Goal: Task Accomplishment & Management: Manage account settings

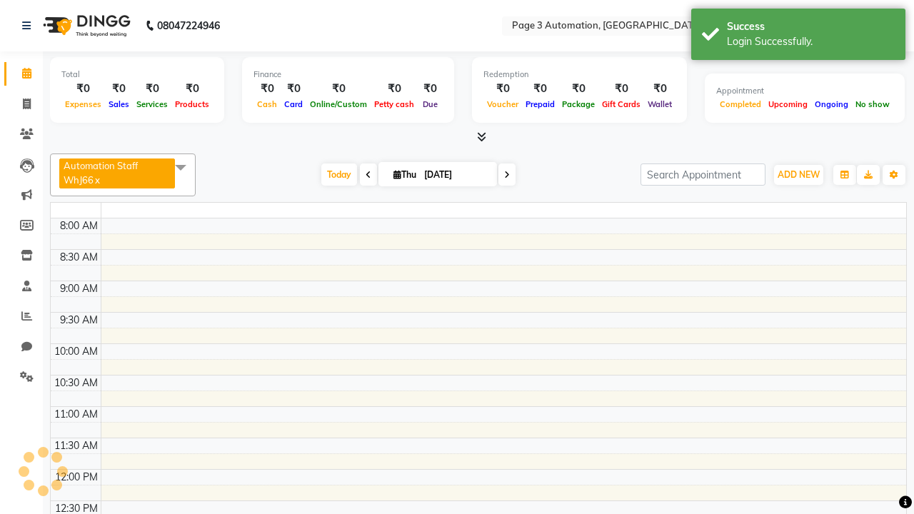
select select "en"
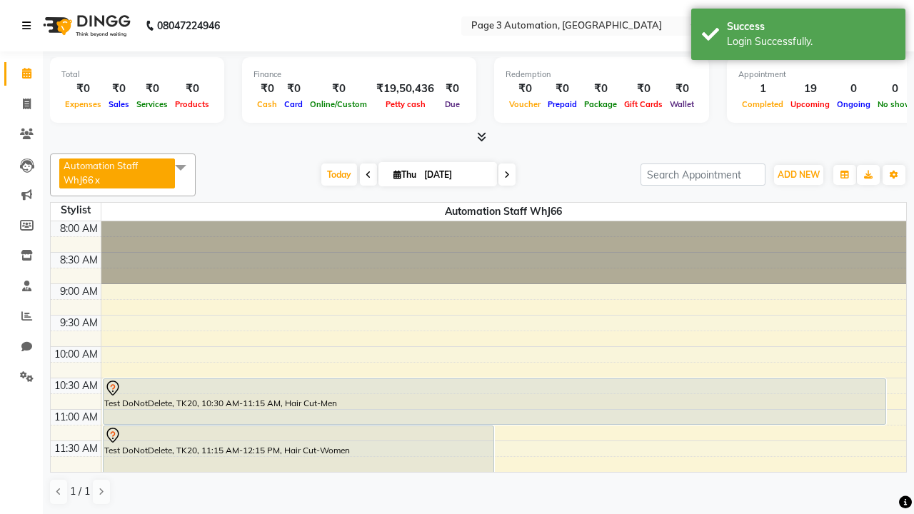
click at [29, 26] on icon at bounding box center [26, 26] width 9 height 10
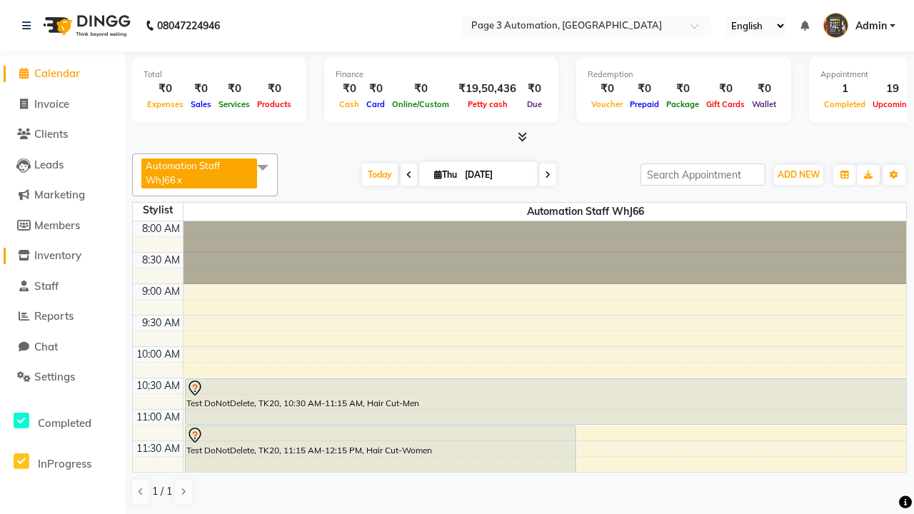
click at [62, 256] on span "Inventory" at bounding box center [57, 256] width 47 height 14
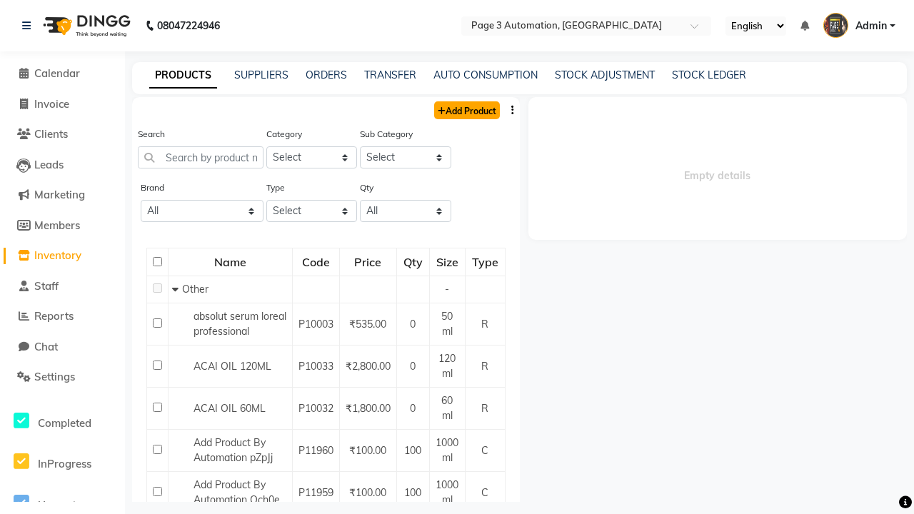
click at [466, 110] on link "Add Product" at bounding box center [467, 110] width 66 height 18
select select "true"
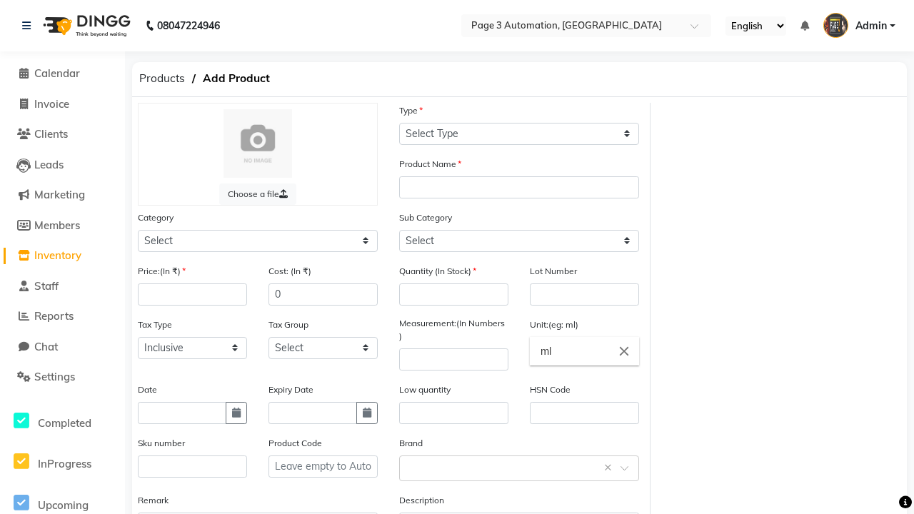
select select "C"
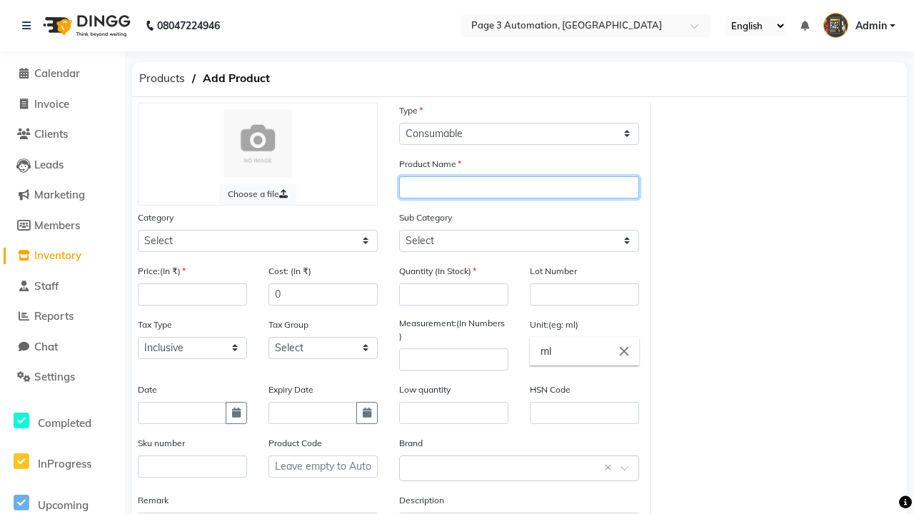
type input "Automation Product X3p2N"
select select "41401000"
type input "Automation Product X3p2N"
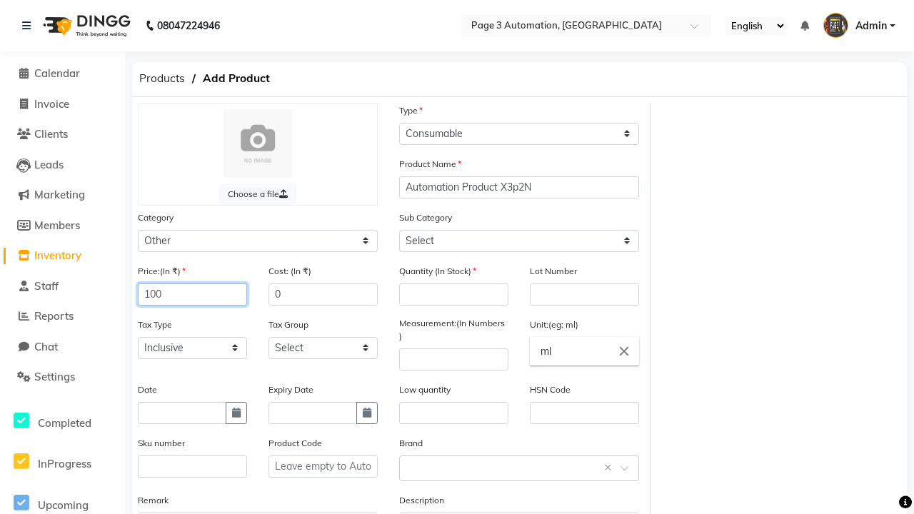
type input "100"
type input "150"
select select "41401002"
type input "150"
type input "100"
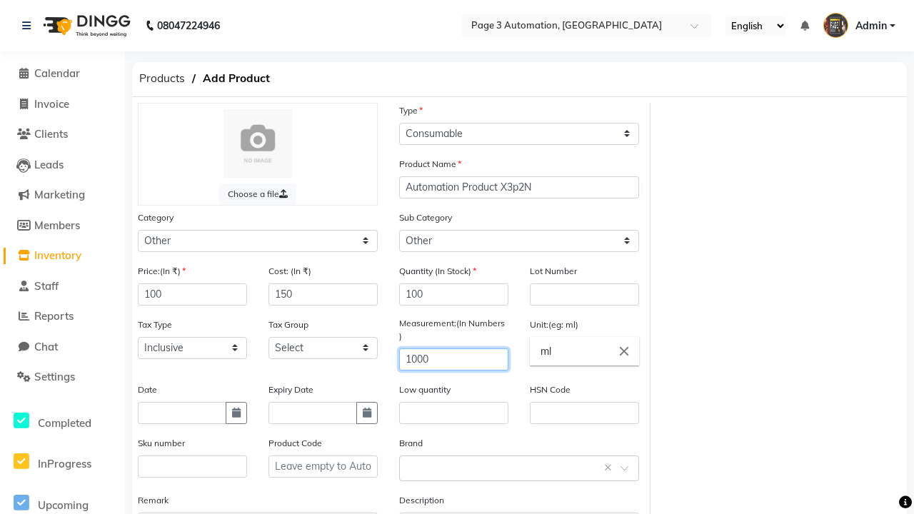
type input "1000"
type textarea "This Product is Created by Automation"
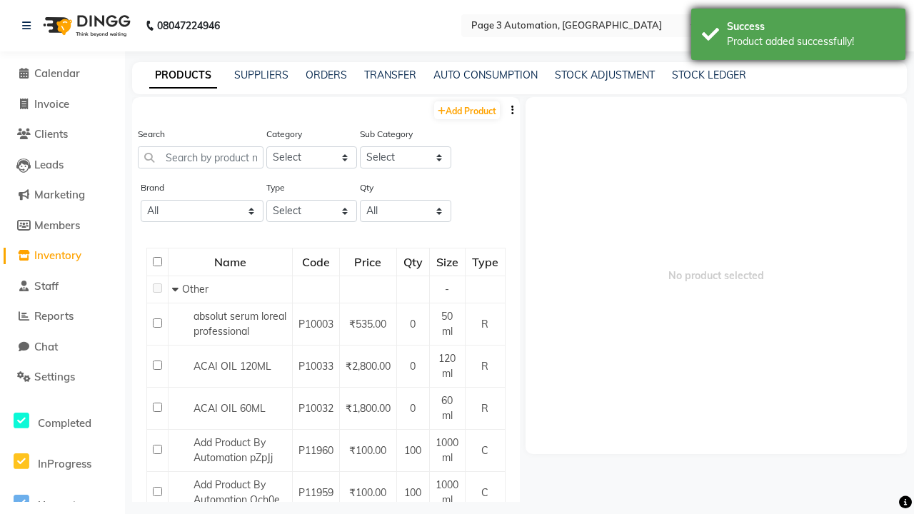
click at [799, 36] on div "Product added successfully!" at bounding box center [811, 41] width 168 height 15
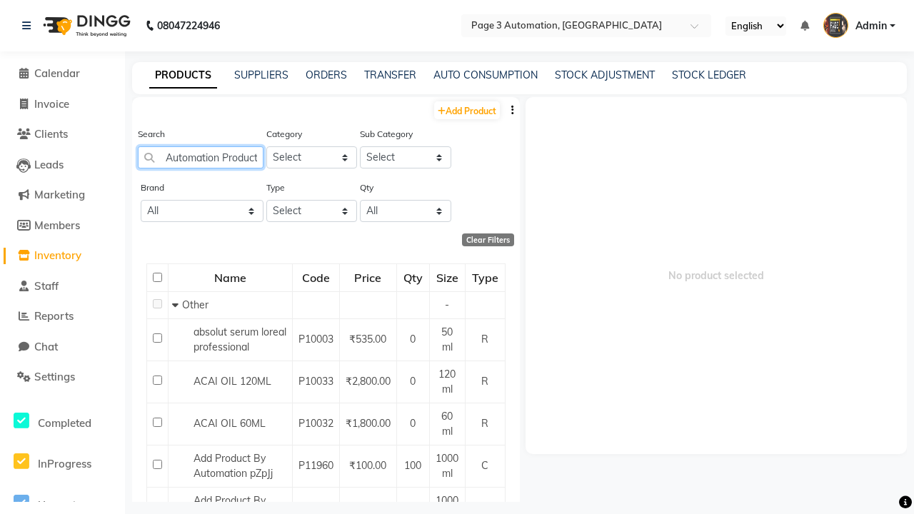
scroll to position [0, 34]
type input "Automation Product X3p2N"
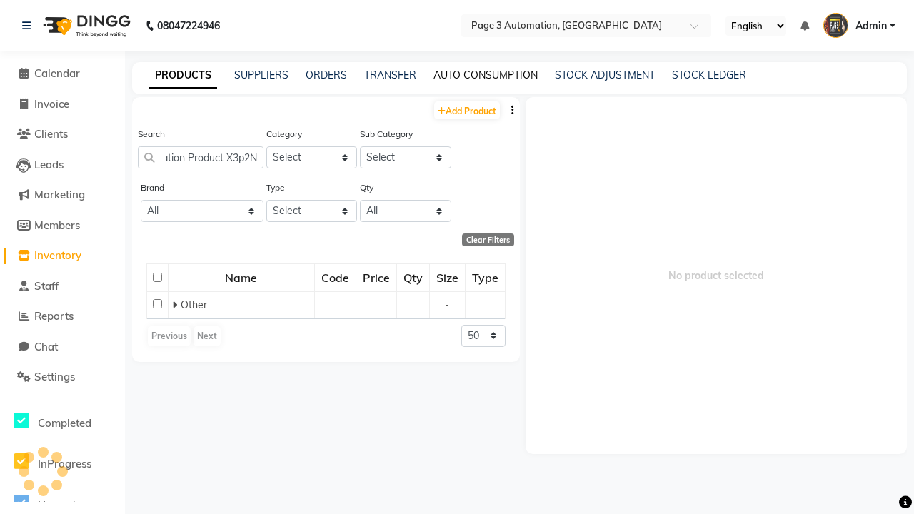
click at [486, 75] on link "AUTO CONSUMPTION" at bounding box center [486, 75] width 104 height 13
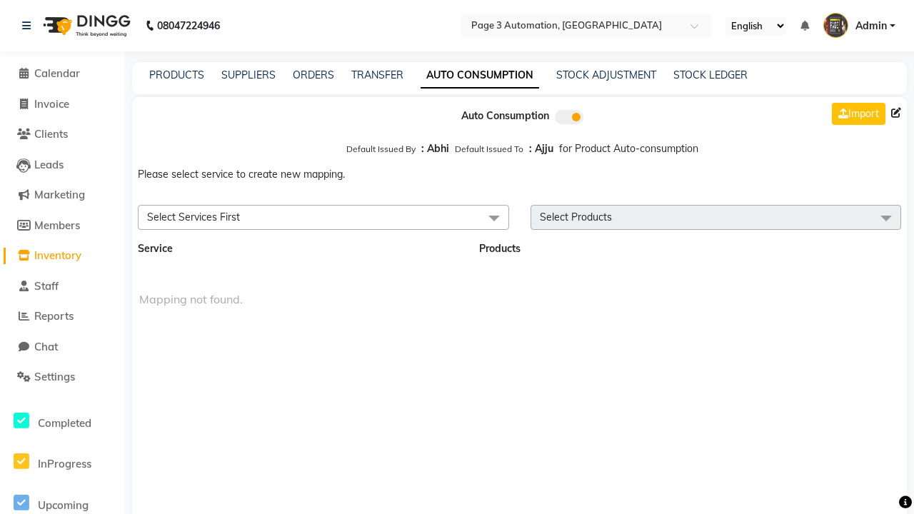
click at [323, 217] on span "Select Services First" at bounding box center [323, 217] width 371 height 25
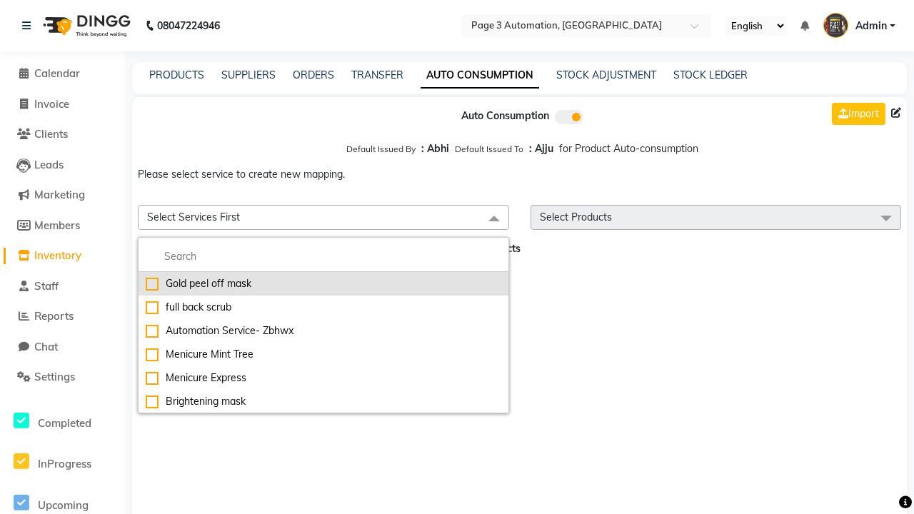
click at [323, 284] on div "Gold peel off mask" at bounding box center [324, 283] width 356 height 15
checkbox input "true"
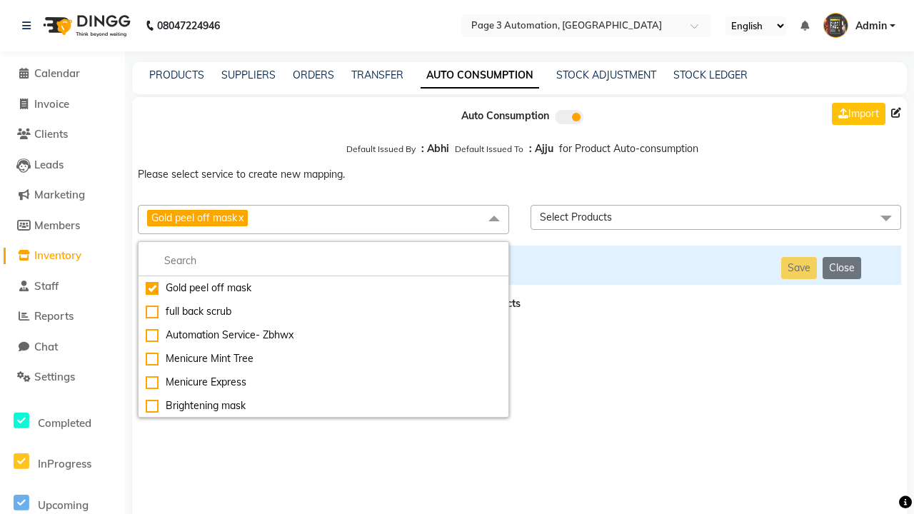
click at [716, 217] on span "Select Products" at bounding box center [716, 217] width 371 height 25
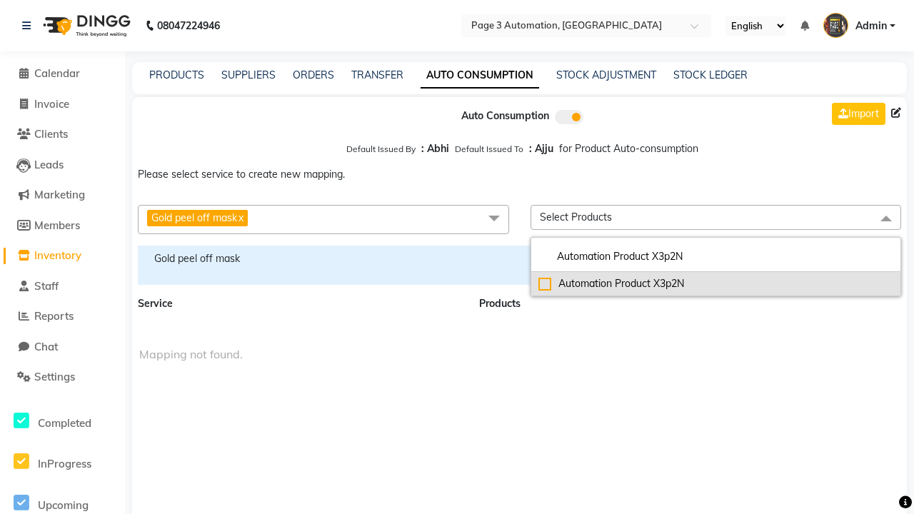
type input "Automation Product X3p2N"
click at [716, 284] on div "Automation Product X3p2N" at bounding box center [717, 283] width 356 height 15
checkbox input "true"
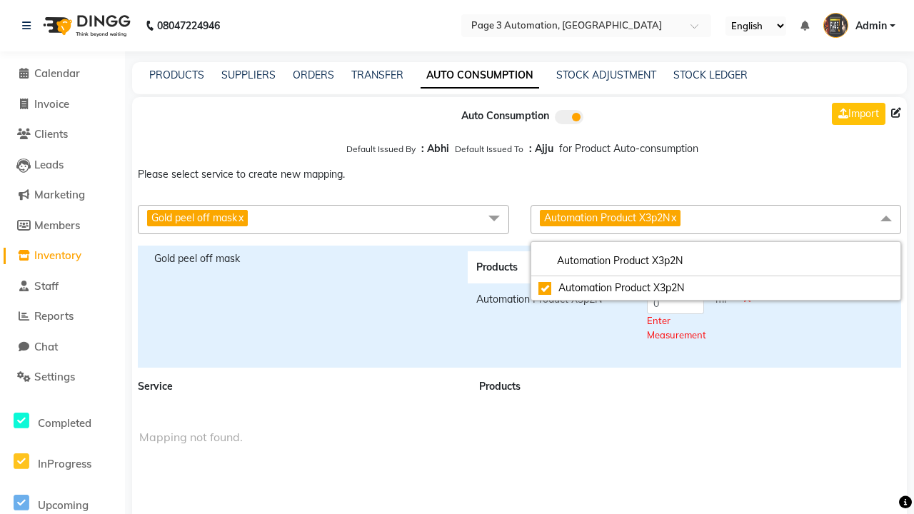
click at [716, 219] on span "Automation Product X3p2N x" at bounding box center [716, 219] width 371 height 29
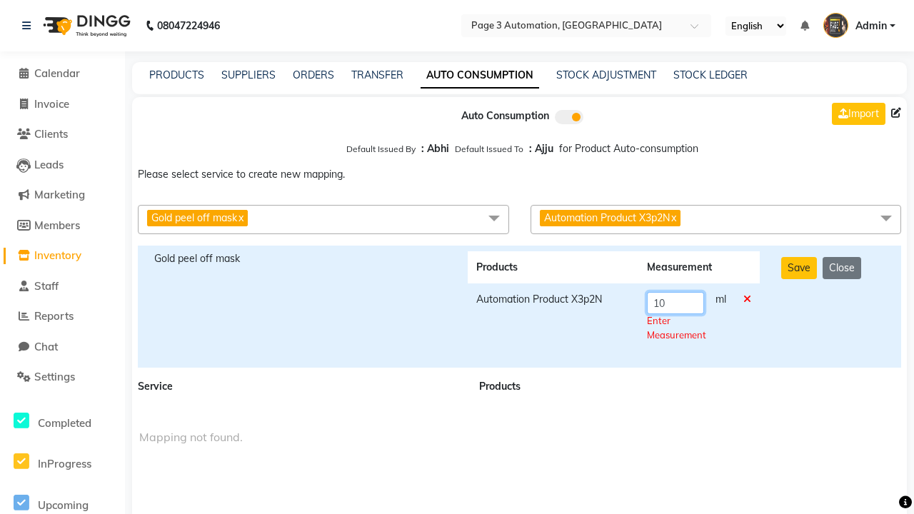
type input "10"
click at [833, 306] on div "Save Close" at bounding box center [834, 306] width 126 height 111
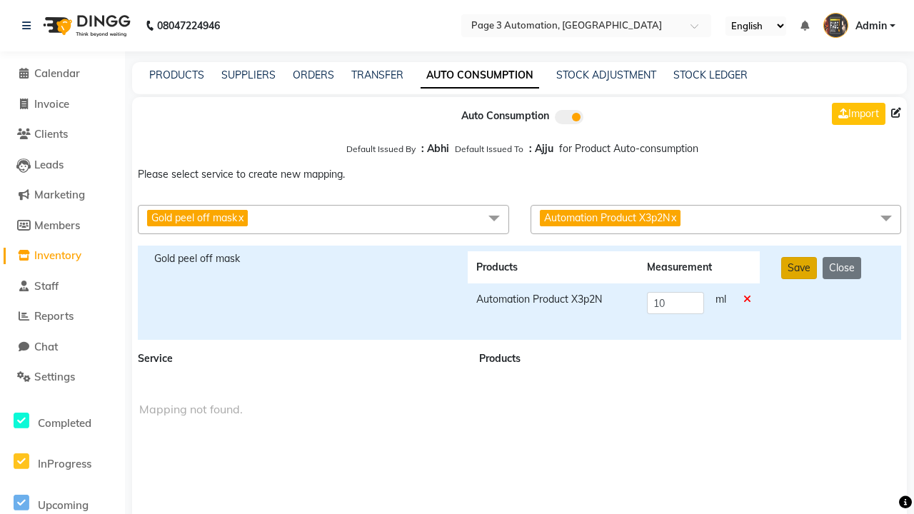
click at [799, 268] on button "Save" at bounding box center [799, 268] width 36 height 22
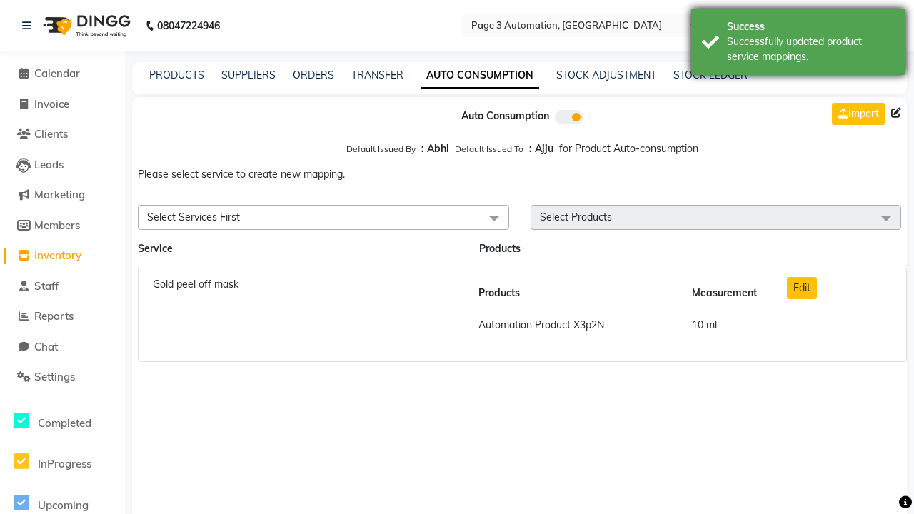
click at [799, 44] on div "Successfully updated product service mappings." at bounding box center [811, 49] width 168 height 30
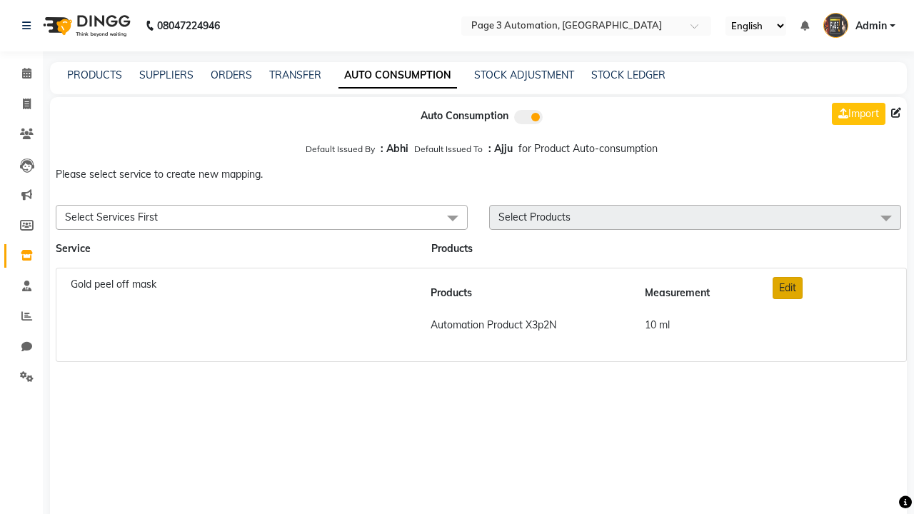
click at [788, 288] on button "Edit" at bounding box center [788, 288] width 30 height 22
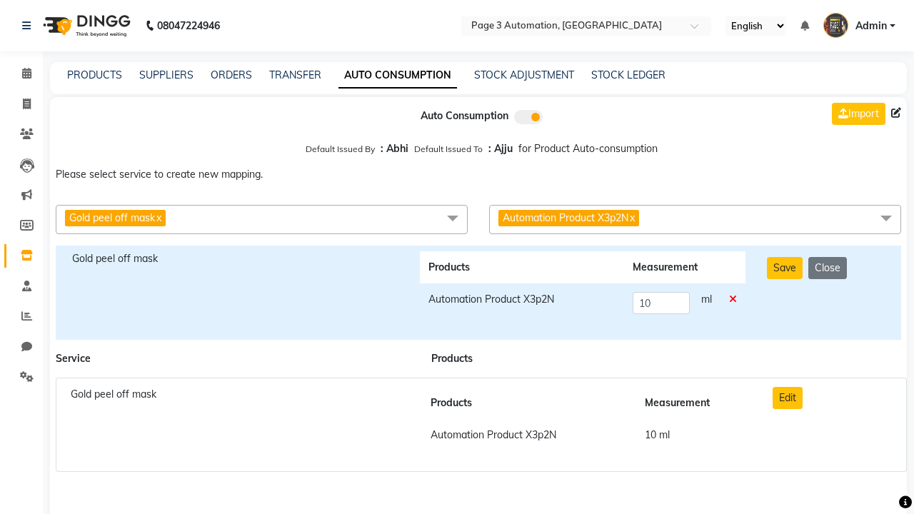
click at [733, 299] on icon at bounding box center [733, 299] width 8 height 10
click at [785, 268] on button "Save" at bounding box center [785, 268] width 36 height 22
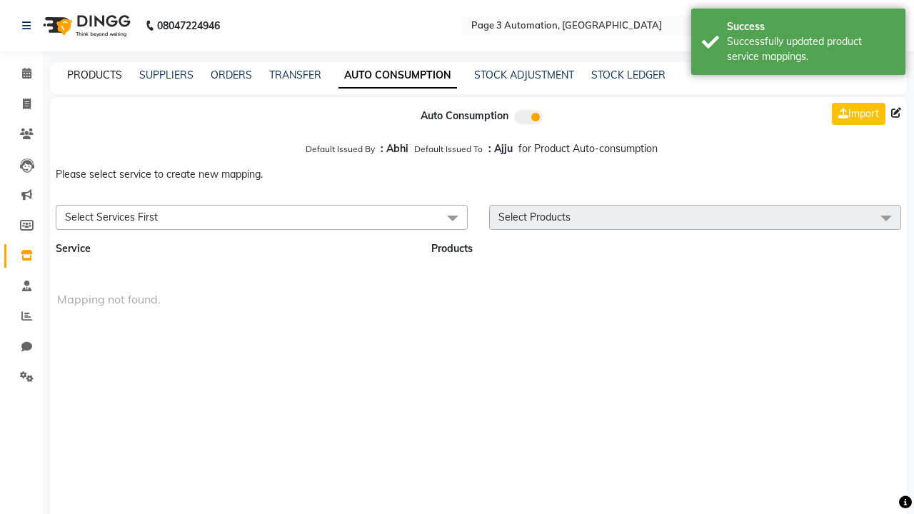
click at [799, 44] on div "Successfully updated product service mappings." at bounding box center [811, 49] width 168 height 30
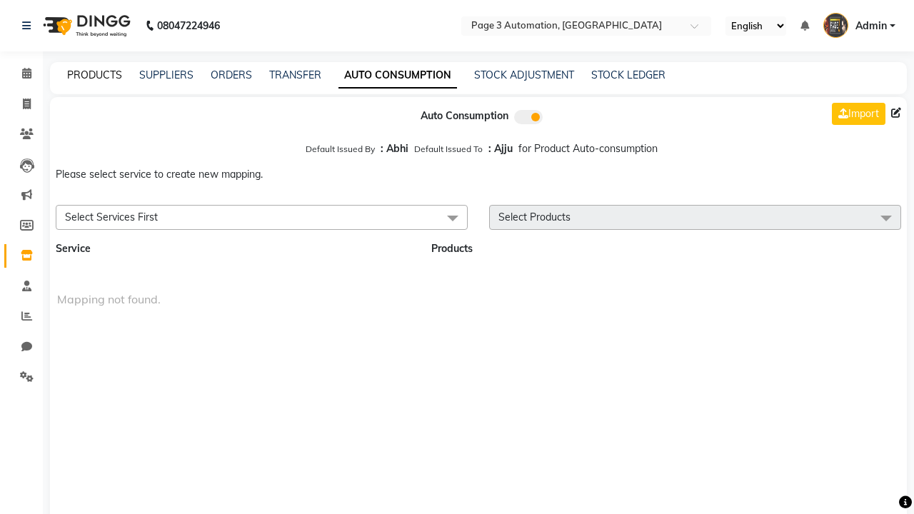
click at [94, 75] on link "PRODUCTS" at bounding box center [94, 75] width 55 height 13
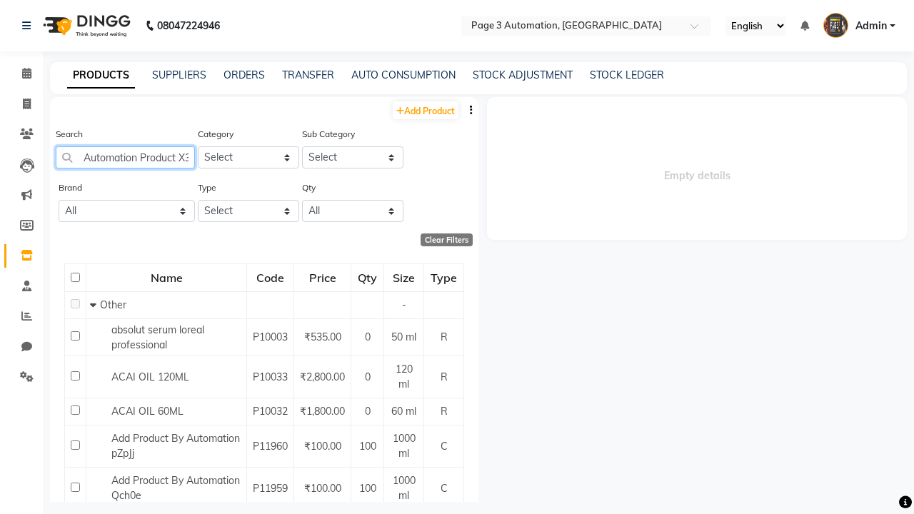
scroll to position [0, 21]
type input "Automation Product X3p2N"
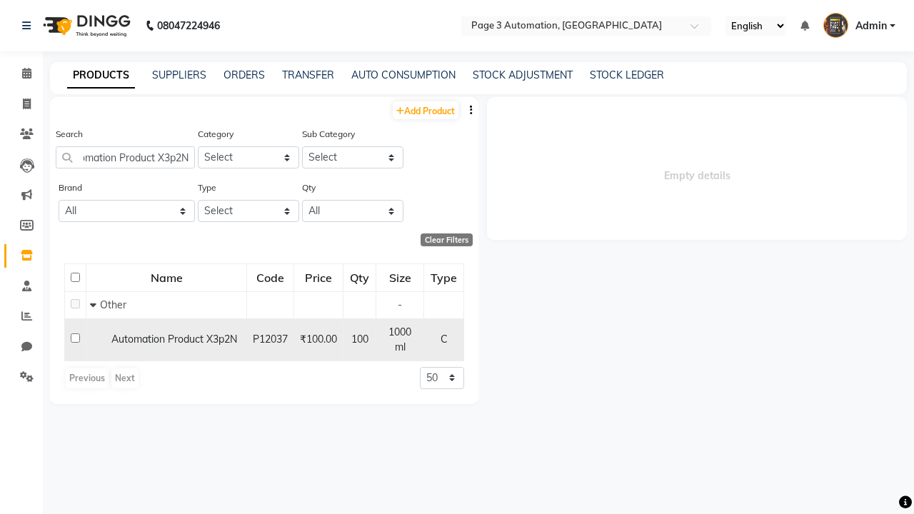
click at [75, 334] on input "checkbox" at bounding box center [75, 338] width 9 height 9
checkbox input "true"
select select
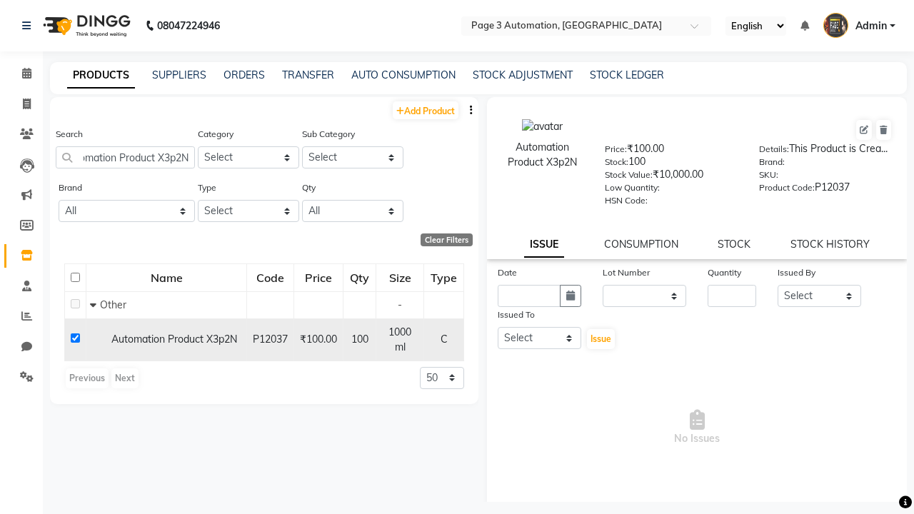
scroll to position [0, 0]
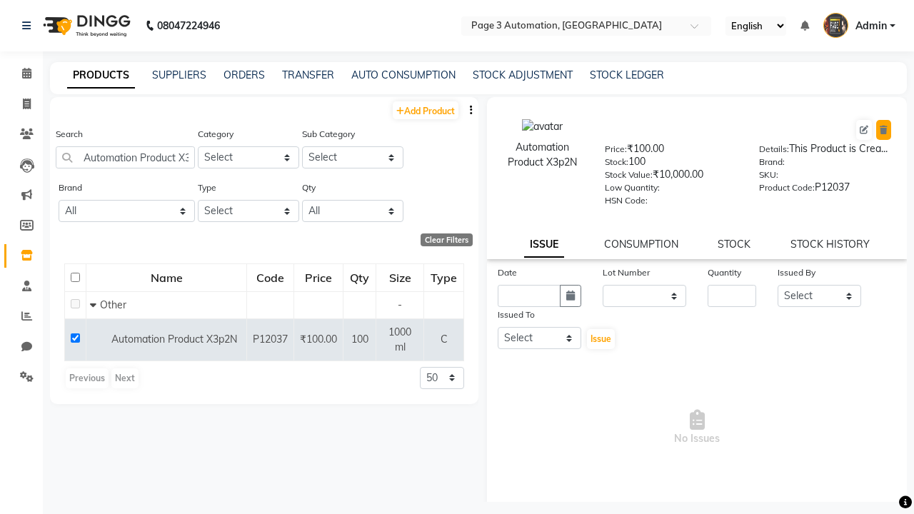
click at [883, 130] on icon at bounding box center [884, 130] width 8 height 9
